Goal: Task Accomplishment & Management: Use online tool/utility

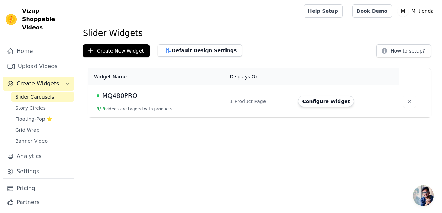
scroll to position [46, 0]
click at [44, 138] on span "Banner Video" at bounding box center [31, 141] width 32 height 7
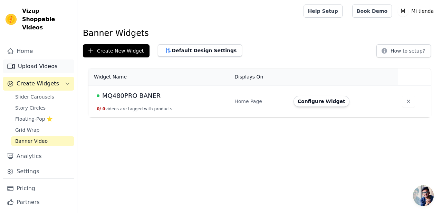
click at [43, 59] on link "Upload Videos" at bounding box center [39, 66] width 72 height 14
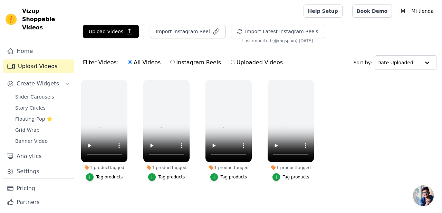
click at [127, 191] on ul "1 product tagged Tag products 1 product tagged Tag products 1 product tagged Ta…" at bounding box center [259, 137] width 365 height 122
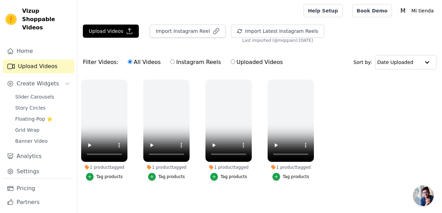
click at [148, 196] on ul "1 product tagged Tag products 1 product tagged Tag products 1 product tagged Ta…" at bounding box center [259, 137] width 365 height 122
click at [127, 80] on icon "button" at bounding box center [126, 80] width 5 height 5
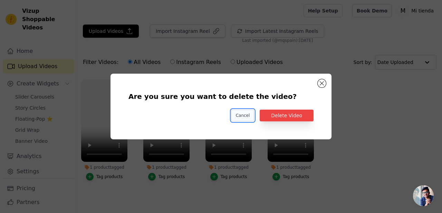
click at [251, 114] on button "Cancel" at bounding box center [243, 116] width 23 height 12
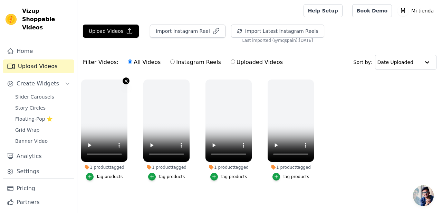
click at [125, 82] on icon "button" at bounding box center [126, 81] width 3 height 3
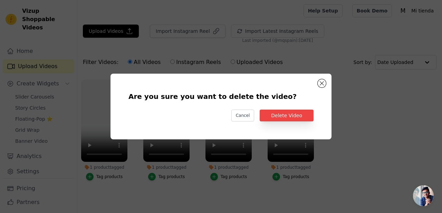
scroll to position [0, 0]
click at [284, 118] on button "Delete Video" at bounding box center [287, 116] width 54 height 12
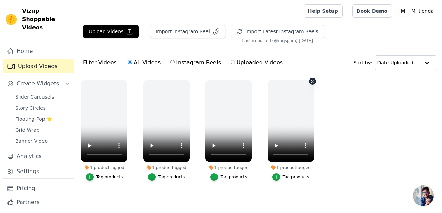
scroll to position [0, 0]
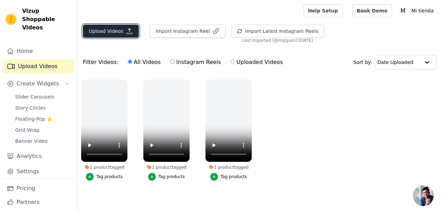
click at [111, 34] on button "Upload Videos" at bounding box center [111, 31] width 56 height 13
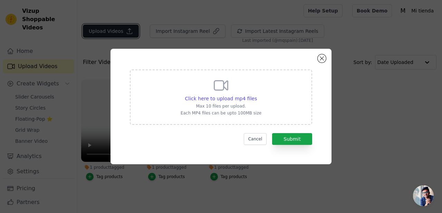
scroll to position [0, 0]
click at [217, 92] on icon at bounding box center [221, 85] width 17 height 17
click at [257, 95] on input "Click here to upload mp4 files Max 10 files per upload. Each MP4 files can be u…" at bounding box center [257, 95] width 0 height 0
type input "C:\fakepath\Diseño sin título (6).mp4"
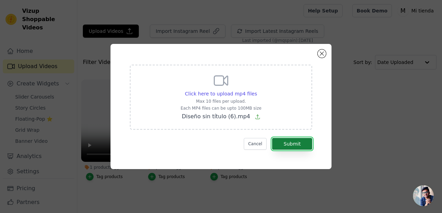
click at [293, 146] on button "Submit" at bounding box center [292, 144] width 40 height 12
click at [293, 140] on button "Submit" at bounding box center [292, 144] width 40 height 12
click at [241, 116] on span "Diseño sin título (6).mp4" at bounding box center [216, 116] width 68 height 7
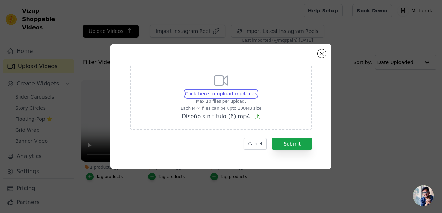
click at [257, 90] on input "Click here to upload mp4 files Max 10 files per upload. Each MP4 files can be u…" at bounding box center [257, 90] width 0 height 0
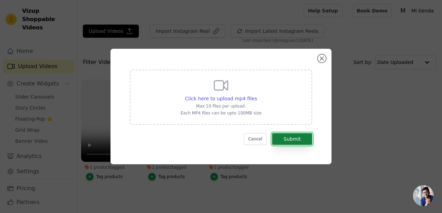
click at [299, 136] on button "Submit" at bounding box center [292, 139] width 40 height 12
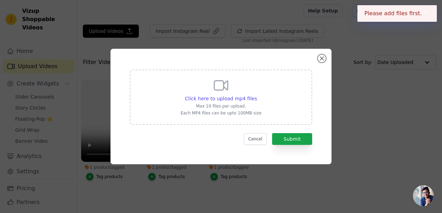
click at [241, 110] on div "Click here to upload mp4 files Max 10 files per upload. Each MP4 files can be u…" at bounding box center [221, 96] width 81 height 39
click at [257, 95] on input "Click here to upload mp4 files Max 10 files per upload. Each MP4 files can be u…" at bounding box center [257, 95] width 0 height 0
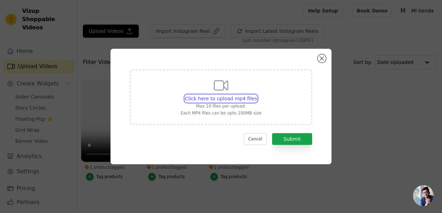
type input "C:\fakepath\Diseño sin título (6).mp4"
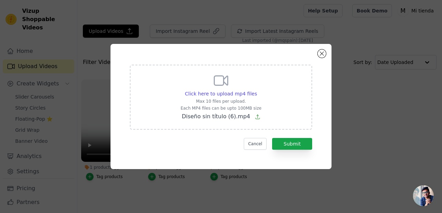
click at [355, 82] on div "Click here to upload mp4 files Max 10 files per upload. Each MP4 files can be u…" at bounding box center [221, 106] width 420 height 147
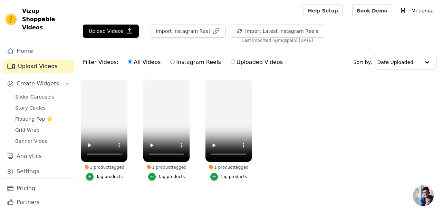
scroll to position [2, 0]
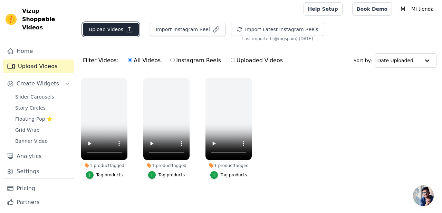
click at [113, 31] on button "Upload Videos" at bounding box center [111, 29] width 56 height 13
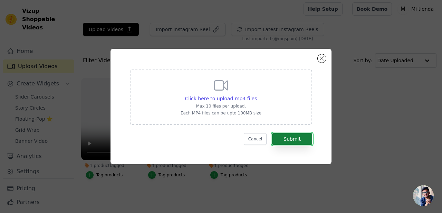
click at [288, 141] on button "Submit" at bounding box center [292, 139] width 40 height 12
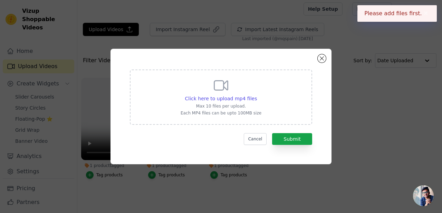
click at [232, 93] on div "Click here to upload mp4 files Max 10 files per upload. Each MP4 files can be u…" at bounding box center [221, 96] width 81 height 39
click at [257, 95] on input "Click here to upload mp4 files Max 10 files per upload. Each MP4 files can be u…" at bounding box center [257, 95] width 0 height 0
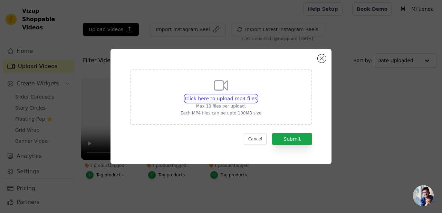
type input "C:\fakepath\Diseño sin título (6).mp4"
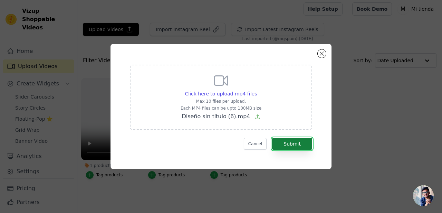
click at [299, 144] on button "Submit" at bounding box center [292, 144] width 40 height 12
click at [261, 144] on button "Cancel" at bounding box center [255, 144] width 23 height 12
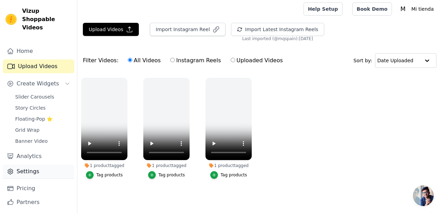
scroll to position [7, 0]
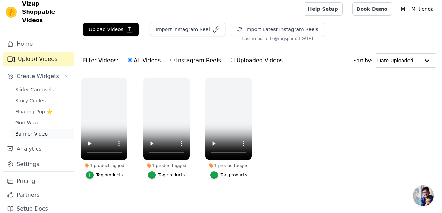
click at [43, 130] on span "Banner Video" at bounding box center [31, 133] width 32 height 7
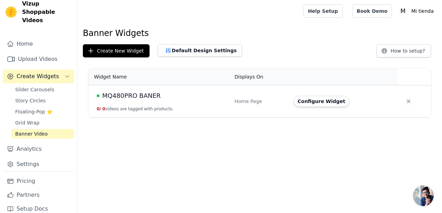
click at [142, 107] on button "0 / 0 videos are tagged with products." at bounding box center [135, 109] width 77 height 6
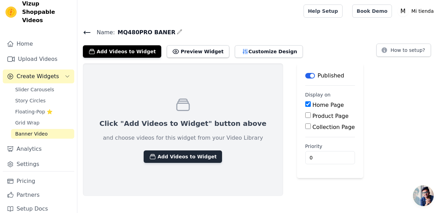
click at [164, 159] on button "Add Videos to Widget" at bounding box center [183, 156] width 78 height 12
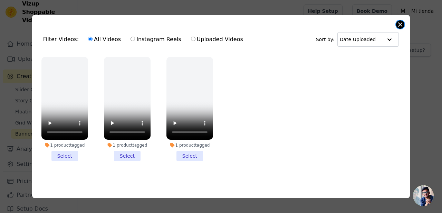
click at [399, 26] on button "Close modal" at bounding box center [400, 24] width 8 height 8
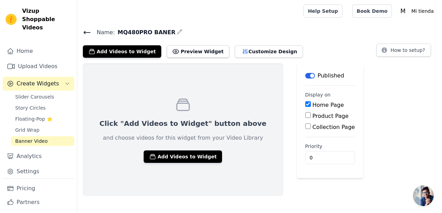
scroll to position [0, 0]
click at [28, 59] on link "Upload Videos" at bounding box center [39, 66] width 72 height 14
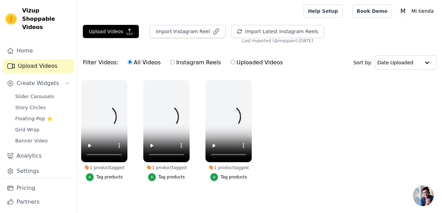
click at [250, 63] on label "Uploaded Videos" at bounding box center [257, 62] width 53 height 9
click at [235, 63] on input "Uploaded Videos" at bounding box center [233, 62] width 4 height 4
radio input "true"
click at [112, 63] on div "Filter Videos: All Videos Instagram Reels Uploaded Videos" at bounding box center [185, 63] width 204 height 16
click at [134, 44] on div "Upload Videos Import Instagram Reel Import Latest Instagram Reels Import Latest…" at bounding box center [259, 112] width 365 height 174
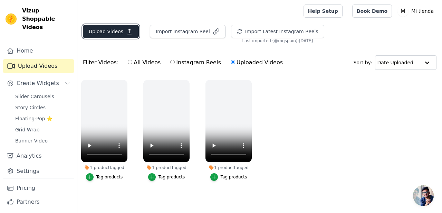
click at [120, 34] on button "Upload Videos" at bounding box center [111, 31] width 56 height 13
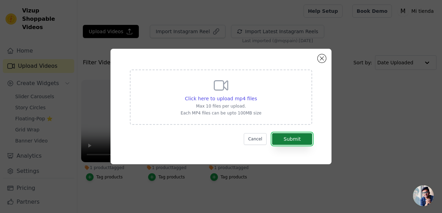
click at [292, 141] on button "Submit" at bounding box center [292, 139] width 40 height 12
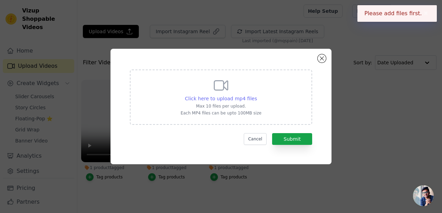
click at [232, 101] on span "Click here to upload mp4 files" at bounding box center [221, 99] width 72 height 6
click at [257, 95] on input "Click here to upload mp4 files Max 10 files per upload. Each MP4 files can be u…" at bounding box center [257, 95] width 0 height 0
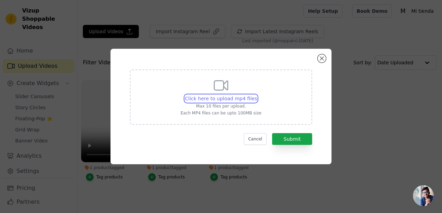
type input "C:\fakepath\Diseño sin título (6).mp4"
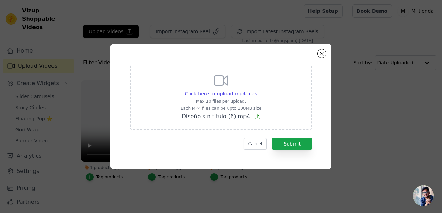
click at [229, 118] on span "Diseño sin título (6).mp4" at bounding box center [216, 116] width 68 height 7
click at [257, 90] on input "Click here to upload mp4 files Max 10 files per upload. Each MP4 files can be u…" at bounding box center [257, 90] width 0 height 0
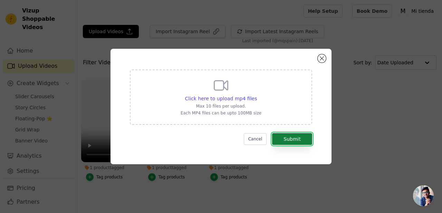
click at [297, 138] on button "Submit" at bounding box center [292, 139] width 40 height 12
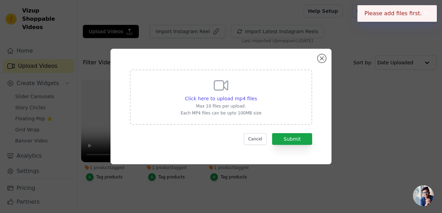
click at [209, 92] on div "Click here to upload mp4 files Max 10 files per upload. Each MP4 files can be u…" at bounding box center [221, 96] width 81 height 39
click at [257, 95] on input "Click here to upload mp4 files Max 10 files per upload. Each MP4 files can be u…" at bounding box center [257, 95] width 0 height 0
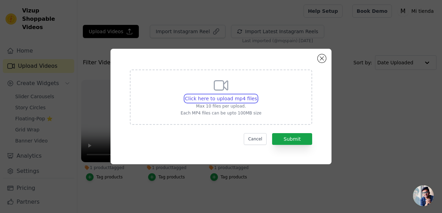
type input "C:\fakepath\Diseño sin título (6).mp4"
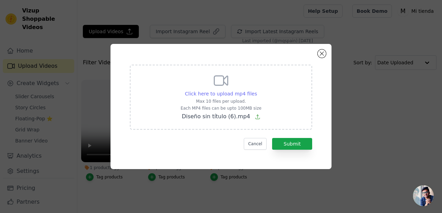
click at [236, 93] on span "Click here to upload mp4 files" at bounding box center [221, 94] width 72 height 6
click at [257, 90] on input "Click here to upload mp4 files Max 10 files per upload. Each MP4 files can be u…" at bounding box center [257, 90] width 0 height 0
click at [293, 143] on button "Submit" at bounding box center [292, 144] width 40 height 12
click at [324, 55] on button "Close modal" at bounding box center [322, 53] width 8 height 8
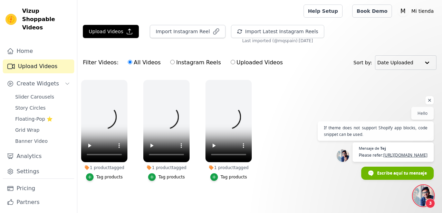
scroll to position [71, 0]
click at [352, 157] on span "Chat abierto" at bounding box center [393, 159] width 83 height 5
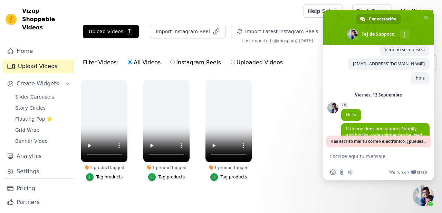
scroll to position [158, 0]
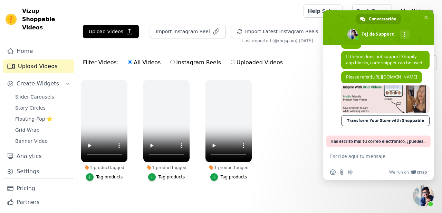
click at [370, 100] on link at bounding box center [386, 99] width 88 height 28
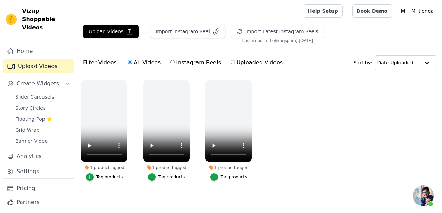
type textarea "[EMAIL_ADDRESS][DOMAIN_NAME]"
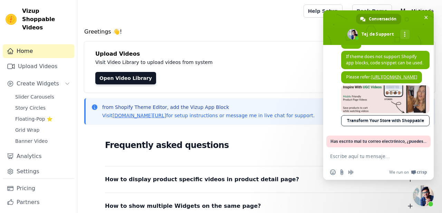
scroll to position [158, 0]
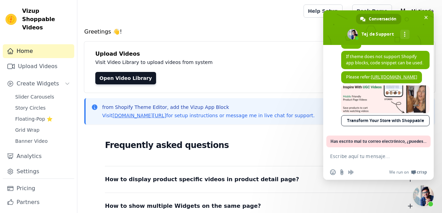
click at [343, 155] on textarea "Escribe aquí tu mensaje..." at bounding box center [371, 156] width 82 height 6
type textarea "hola"
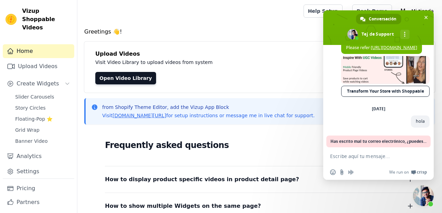
scroll to position [188, 0]
click at [428, 16] on span "Cerrar el chat" at bounding box center [426, 17] width 3 height 3
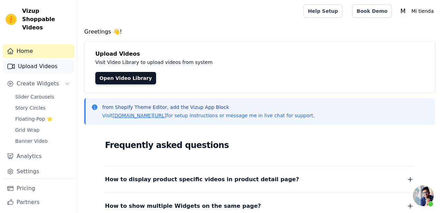
click at [42, 59] on link "Upload Videos" at bounding box center [39, 66] width 72 height 14
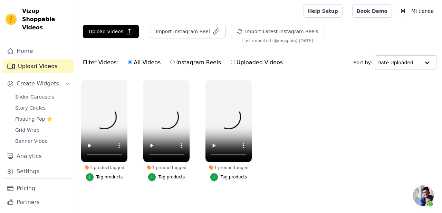
scroll to position [188, 0]
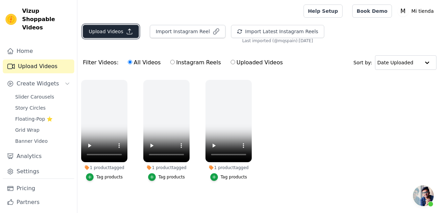
click at [101, 30] on button "Upload Videos" at bounding box center [111, 31] width 56 height 13
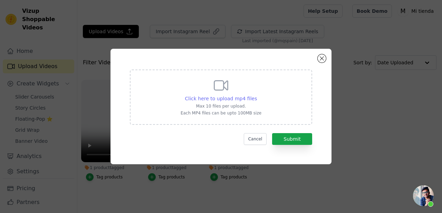
click at [220, 97] on span "Click here to upload mp4 files" at bounding box center [221, 99] width 72 height 6
click at [257, 95] on input "Click here to upload mp4 files Max 10 files per upload. Each MP4 files can be u…" at bounding box center [257, 95] width 0 height 0
type input "C:\fakepath\Diseño sin título (6).mp4"
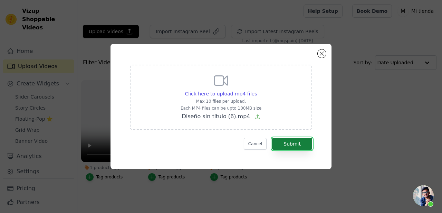
click at [298, 142] on button "Submit" at bounding box center [292, 144] width 40 height 12
click at [423, 195] on span "Chat abierto" at bounding box center [423, 195] width 21 height 21
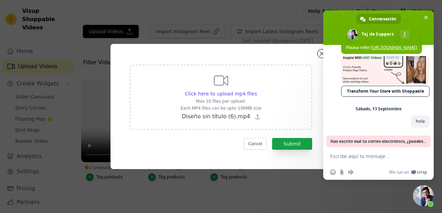
click at [356, 156] on textarea "Escribe aquí tu mensaje..." at bounding box center [371, 156] width 82 height 6
click at [347, 157] on textarea "Escribe aquí tu mensaje..." at bounding box center [371, 156] width 82 height 6
type textarea "[EMAIL_ADDRESS][DOMAIN_NAME]"
click at [423, 158] on span "Enviar" at bounding box center [422, 155] width 5 height 5
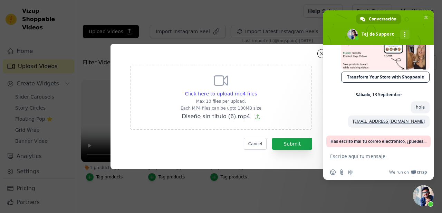
scroll to position [202, 0]
click at [352, 157] on textarea "Escribe aquí tu mensaje..." at bounding box center [371, 156] width 82 height 6
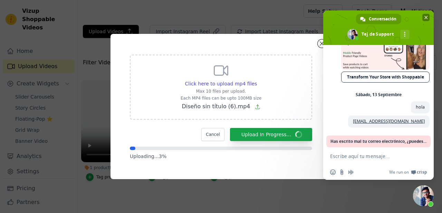
click at [427, 17] on span "Cerrar el chat" at bounding box center [426, 17] width 3 height 3
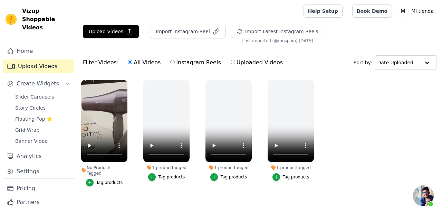
scroll to position [202, 0]
click at [354, 109] on ul "No Products Tagged Tag products 1 product tagged Tag products 1 product tagged …" at bounding box center [259, 140] width 365 height 128
click at [151, 71] on div "Filter Videos: All Videos Instagram Reels Uploaded Videos Sort by: Date Uploaded" at bounding box center [259, 62] width 365 height 27
click at [139, 75] on div "Filter Videos: All Videos Instagram Reels Uploaded Videos Sort by: Date Uploaded" at bounding box center [259, 62] width 365 height 27
click at [34, 138] on span "Banner Video" at bounding box center [31, 141] width 32 height 7
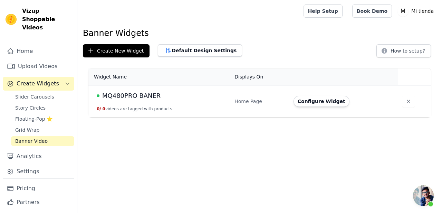
click at [142, 107] on button "0 / 0 videos are tagged with products." at bounding box center [135, 109] width 77 height 6
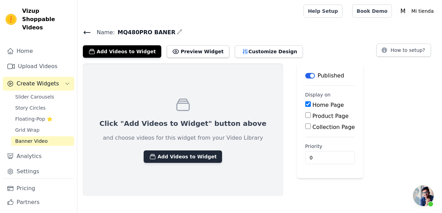
click at [170, 155] on button "Add Videos to Widget" at bounding box center [183, 156] width 78 height 12
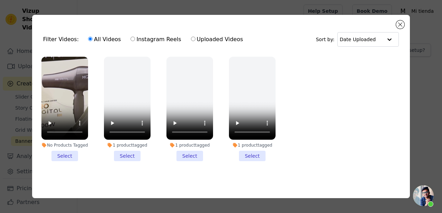
click at [65, 156] on li "No Products Tagged Select" at bounding box center [64, 109] width 47 height 104
click at [0, 0] on input "No Products Tagged Select" at bounding box center [0, 0] width 0 height 0
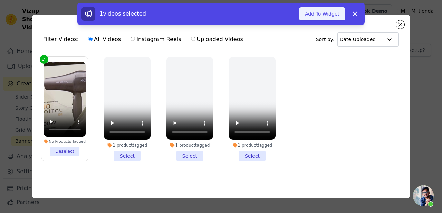
click at [320, 13] on button "Add To Widget" at bounding box center [322, 13] width 46 height 13
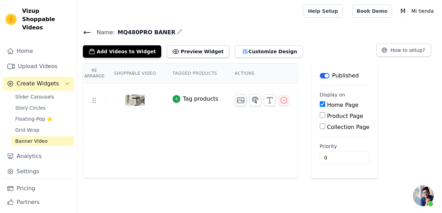
click at [322, 115] on input "Product Page" at bounding box center [323, 115] width 6 height 6
checkbox input "true"
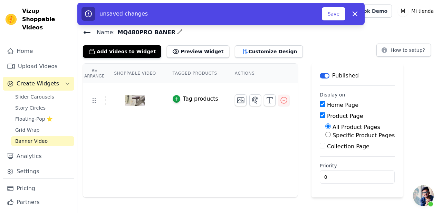
click at [327, 134] on input "Specific Product Pages" at bounding box center [329, 135] width 6 height 6
radio input "true"
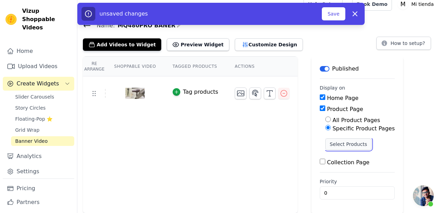
click at [339, 142] on button "Select Products" at bounding box center [349, 144] width 46 height 12
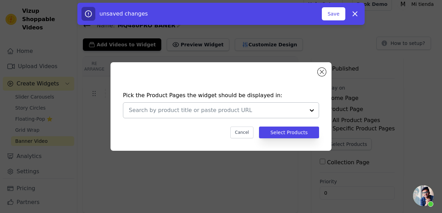
click at [313, 110] on div at bounding box center [312, 110] width 14 height 15
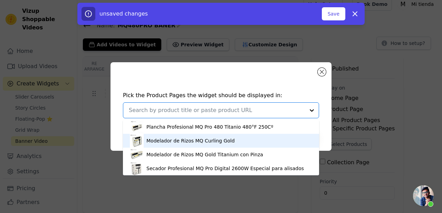
scroll to position [2, 0]
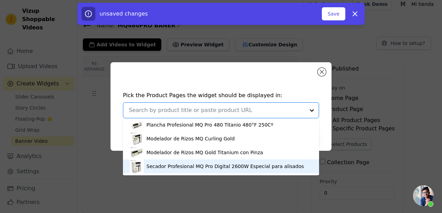
click at [261, 163] on div "Secador Profesional MQ Pro Digital 2600W Especial para alisados" at bounding box center [226, 166] width 158 height 7
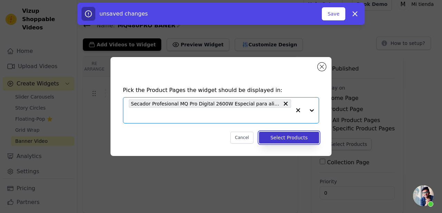
click at [286, 137] on button "Select Products" at bounding box center [289, 138] width 60 height 12
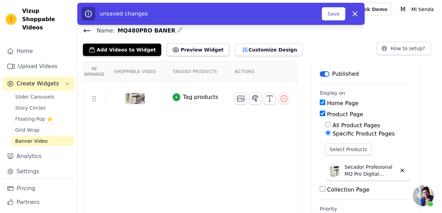
scroll to position [2, 0]
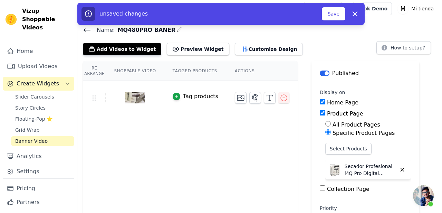
click at [208, 128] on div "Re Arrange Shoppable Video Tagged Products Actions Tag products" at bounding box center [190, 150] width 215 height 179
click at [330, 14] on button "Save" at bounding box center [334, 13] width 24 height 13
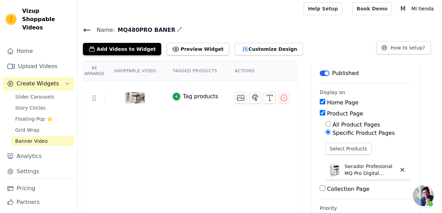
click at [164, 94] on td at bounding box center [135, 98] width 58 height 34
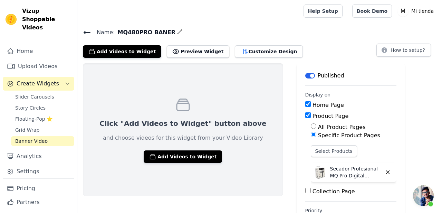
scroll to position [202, 0]
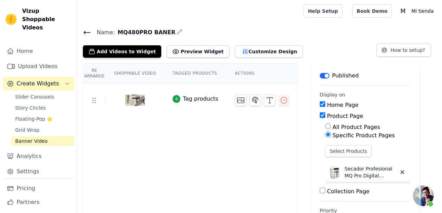
click at [323, 105] on input "Home Page" at bounding box center [323, 104] width 6 height 6
checkbox input "false"
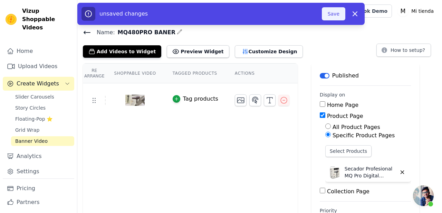
click at [338, 16] on button "Save" at bounding box center [334, 13] width 24 height 13
click at [158, 129] on div "Re Arrange Shoppable Video Tagged Products Actions Tag products" at bounding box center [190, 152] width 215 height 179
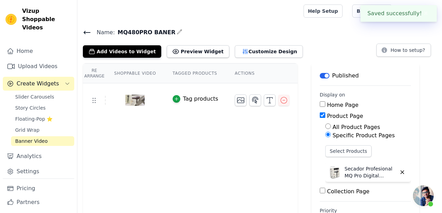
click at [47, 136] on link "Banner Video" at bounding box center [42, 141] width 63 height 10
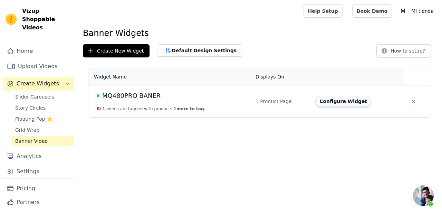
click at [341, 102] on button "Configure Widget" at bounding box center [344, 101] width 56 height 11
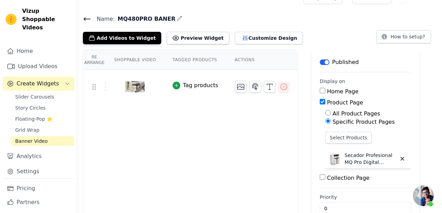
scroll to position [29, 0]
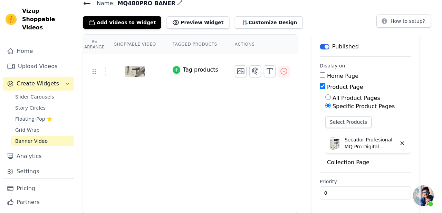
click at [178, 70] on icon "button" at bounding box center [176, 69] width 5 height 5
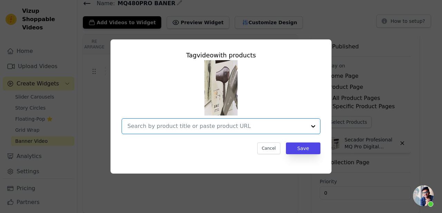
click at [232, 128] on input "text" at bounding box center [217, 126] width 179 height 8
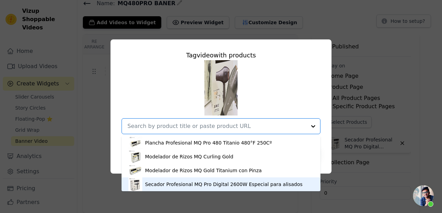
click at [198, 185] on div "Secador Profesional MQ Pro Digital 2600W Especial para alisados" at bounding box center [224, 184] width 158 height 7
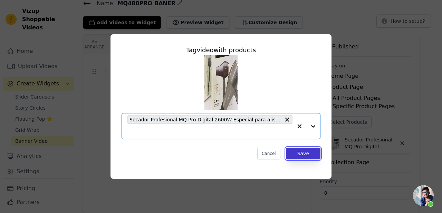
click at [295, 155] on button "Save" at bounding box center [303, 154] width 35 height 12
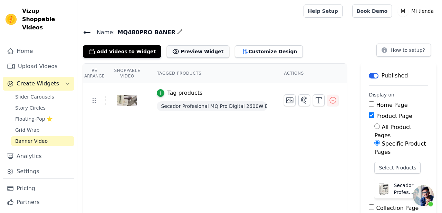
click at [182, 50] on button "Preview Widget" at bounding box center [198, 51] width 62 height 12
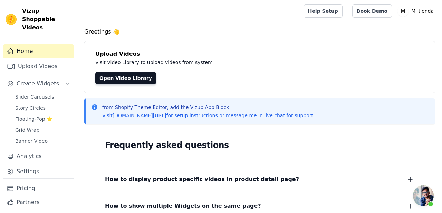
scroll to position [202, 0]
click at [425, 13] on p "Mi tienda" at bounding box center [423, 11] width 28 height 12
click at [325, 40] on div "Greetings 👋! Upload Videos Visit Video Library to upload videos from system Ope…" at bounding box center [259, 178] width 365 height 301
